Goal: Task Accomplishment & Management: Manage account settings

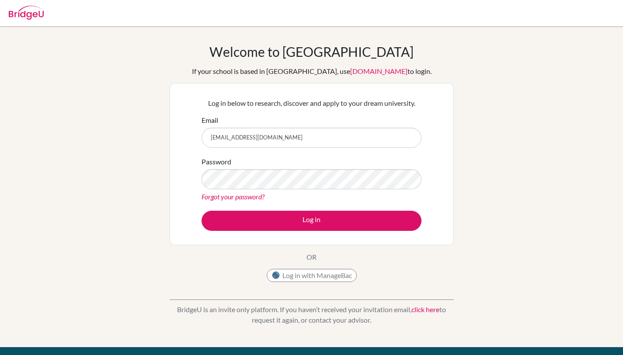
type input "[EMAIL_ADDRESS][DOMAIN_NAME]"
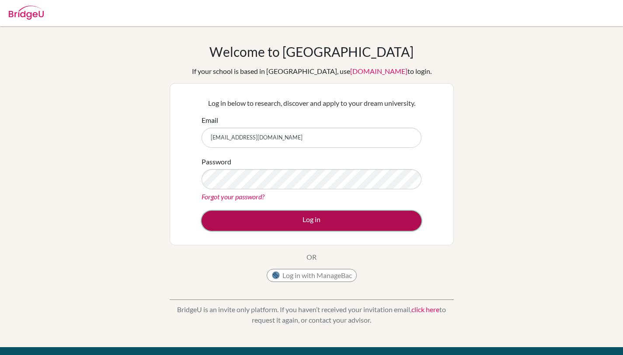
click at [270, 220] on button "Log in" at bounding box center [312, 221] width 220 height 20
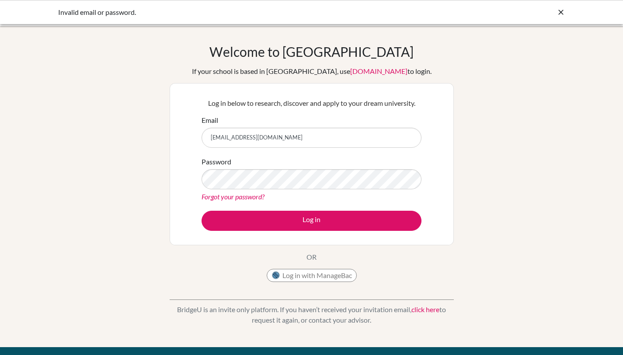
click at [284, 136] on input "[EMAIL_ADDRESS][DOMAIN_NAME]" at bounding box center [312, 138] width 220 height 20
type input "[EMAIL_ADDRESS][DOMAIN_NAME]"
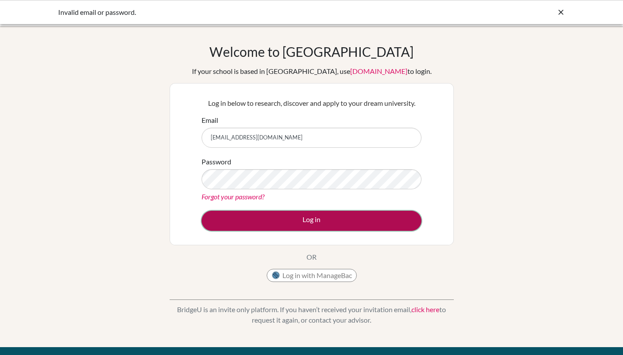
click at [287, 226] on button "Log in" at bounding box center [312, 221] width 220 height 20
